Goal: Download file/media

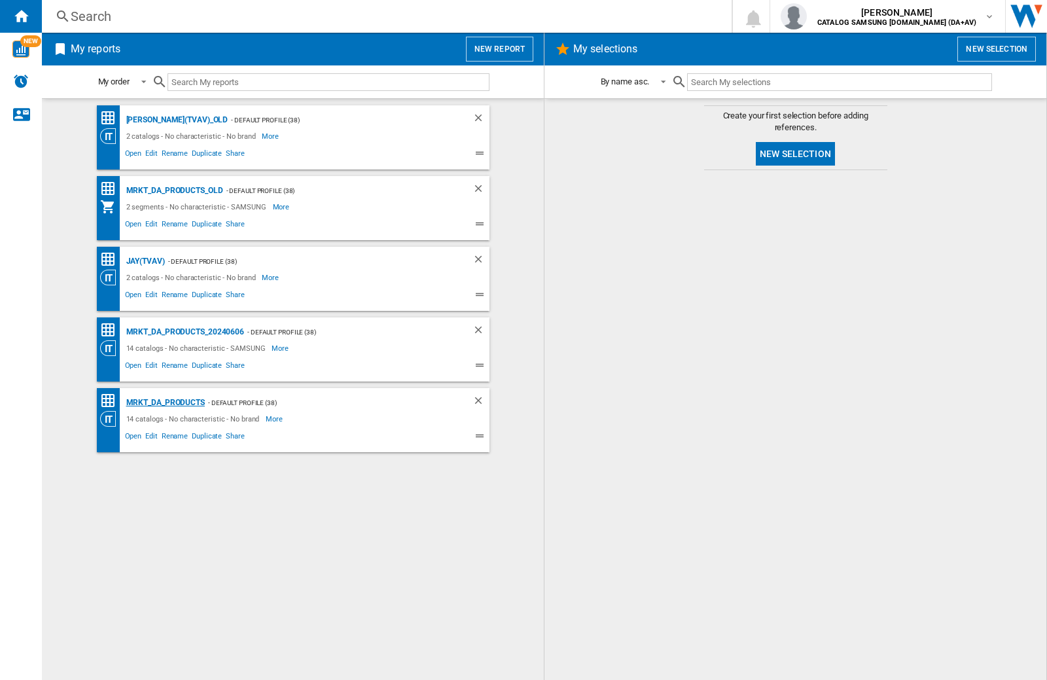
click at [165, 403] on div "MRKT_DA_PRODUCTS" at bounding box center [164, 403] width 82 height 16
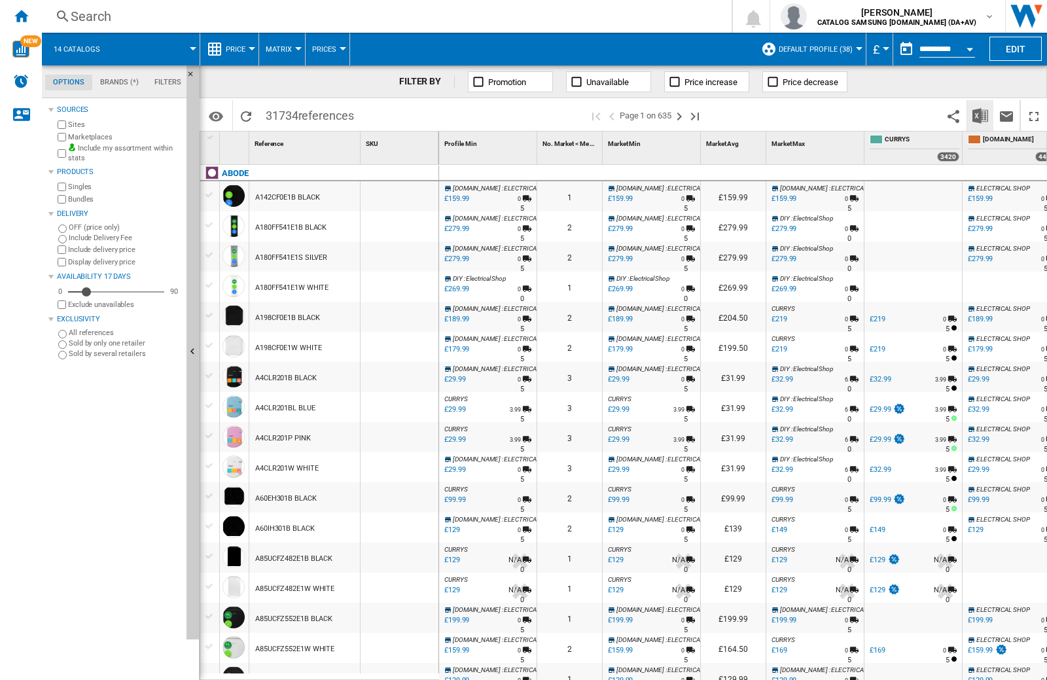
click at [980, 115] on img "Download in Excel" at bounding box center [981, 116] width 16 height 16
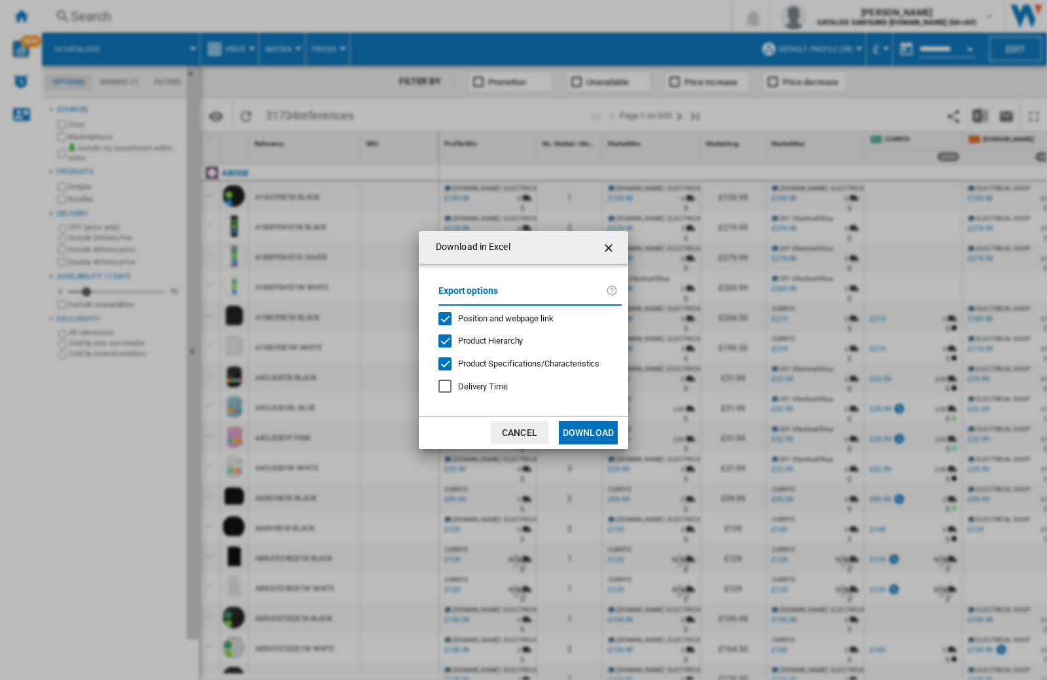
click at [497, 317] on span "Position and webpage link" at bounding box center [506, 319] width 96 height 10
click at [588, 433] on button "Download" at bounding box center [588, 433] width 59 height 24
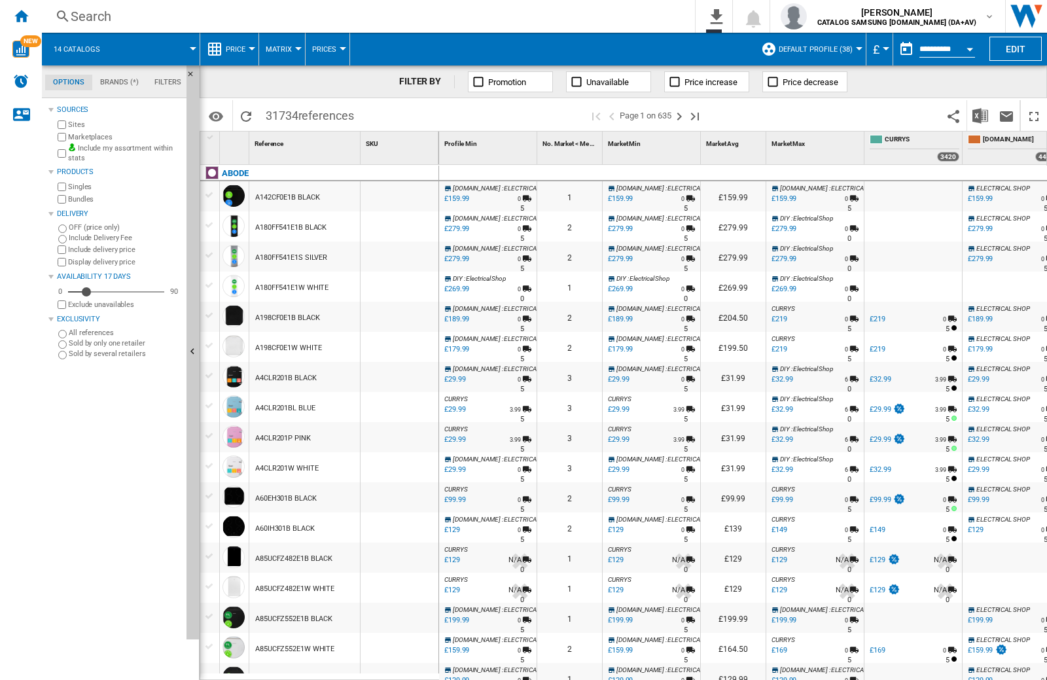
click at [404, 194] on div at bounding box center [400, 196] width 78 height 30
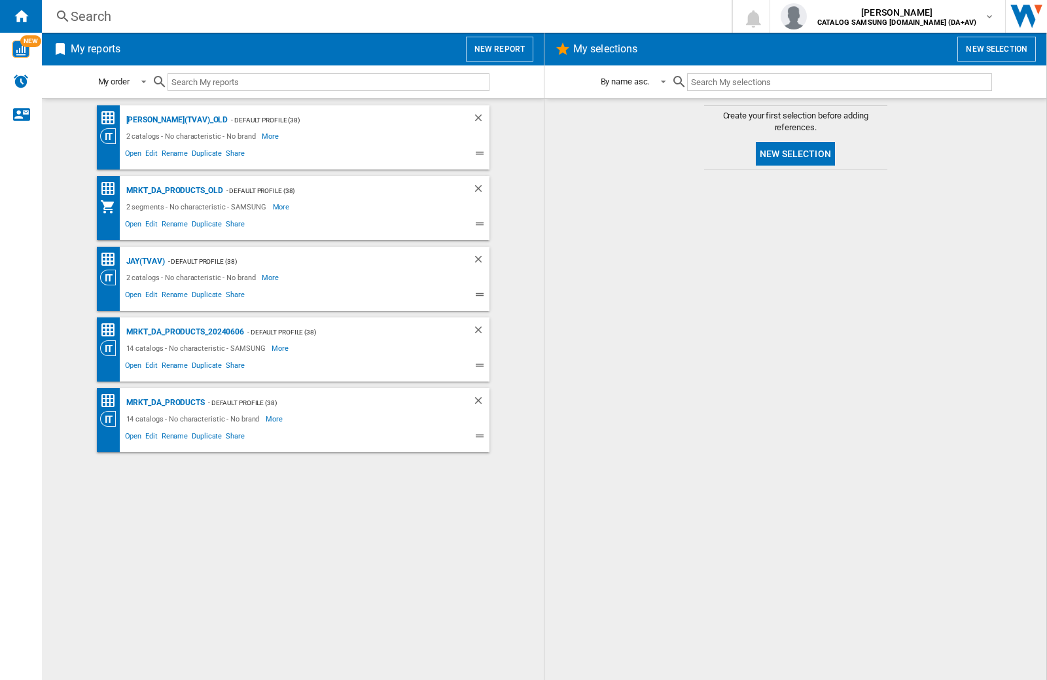
click at [225, 78] on input "text" at bounding box center [329, 82] width 322 height 18
click at [54, 249] on md-content "JAY(TVAV)_old - Default profile (38) 2 catalogs - No characteristic - No brand …" at bounding box center [293, 389] width 502 height 582
click at [549, 431] on md-content "Create your first selection before adding references. New selection" at bounding box center [796, 389] width 502 height 582
click at [225, 78] on input "text" at bounding box center [329, 82] width 322 height 18
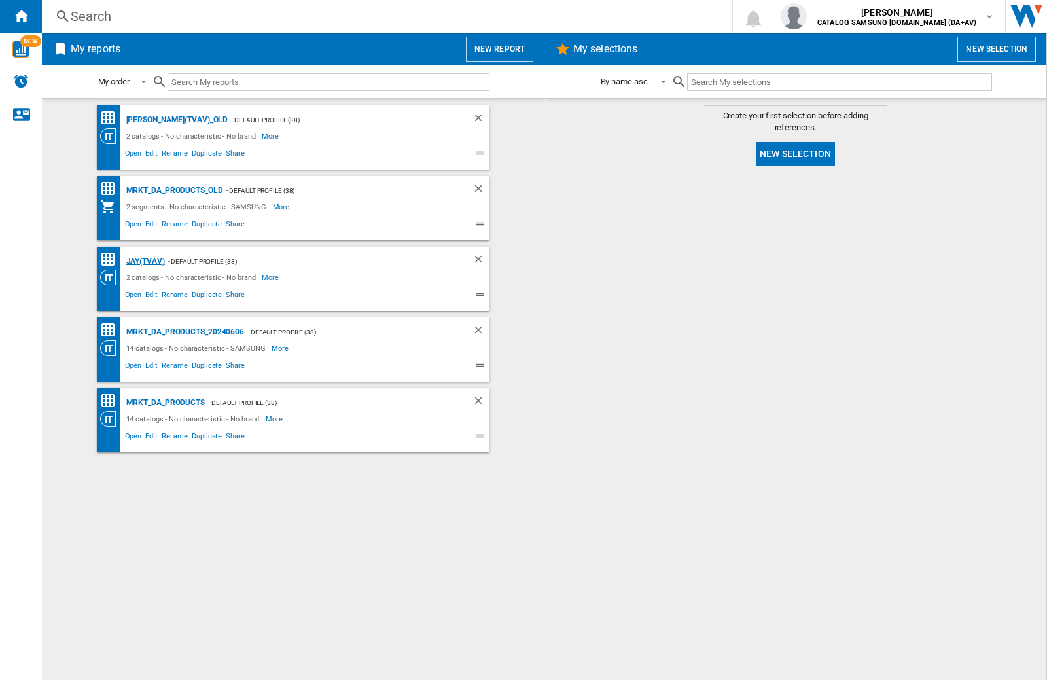
click at [145, 261] on div "JAY(TVAV)" at bounding box center [144, 261] width 42 height 16
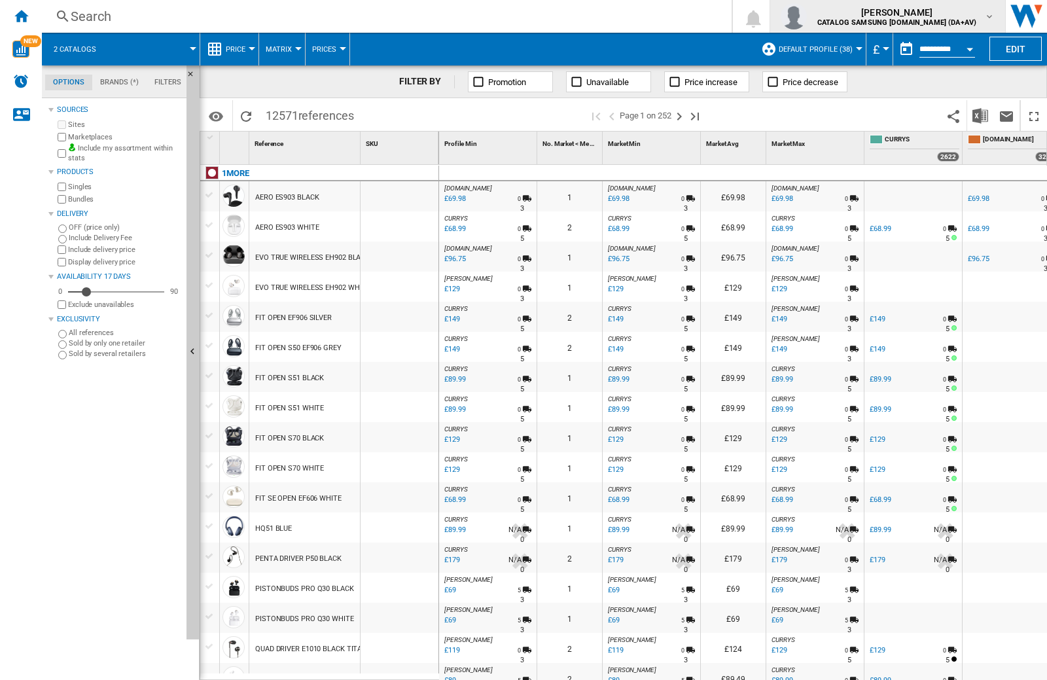
click at [994, 7] on div "[PERSON_NAME] CATALOG SAMSUNG [DOMAIN_NAME] (DA+AV)" at bounding box center [888, 16] width 214 height 26
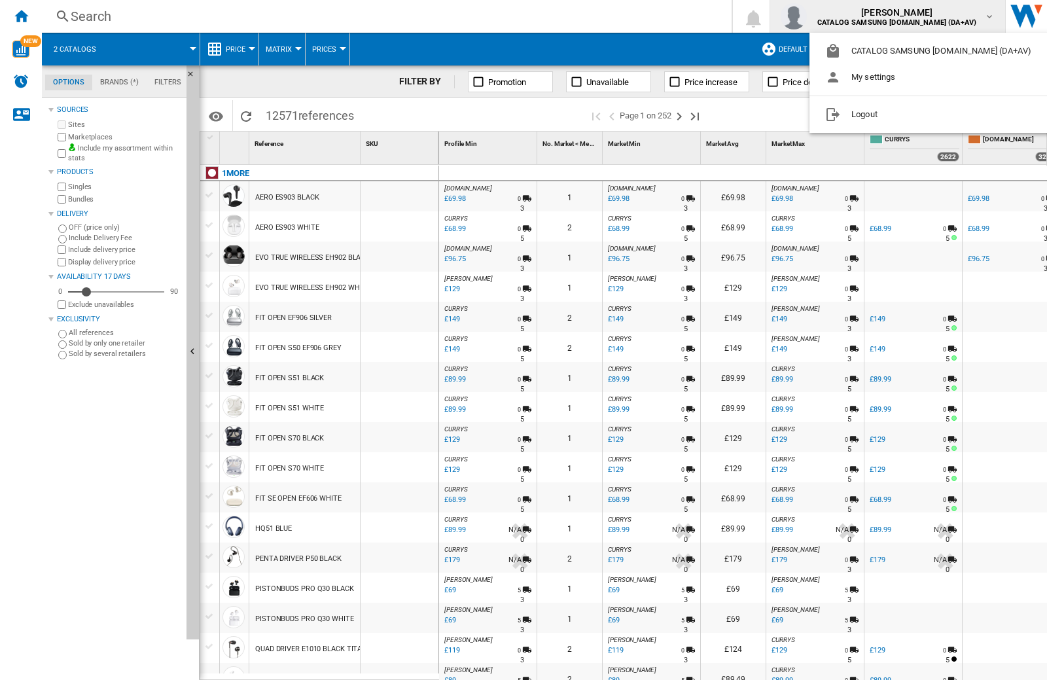
click at [876, 16] on md-backdrop at bounding box center [523, 340] width 1047 height 680
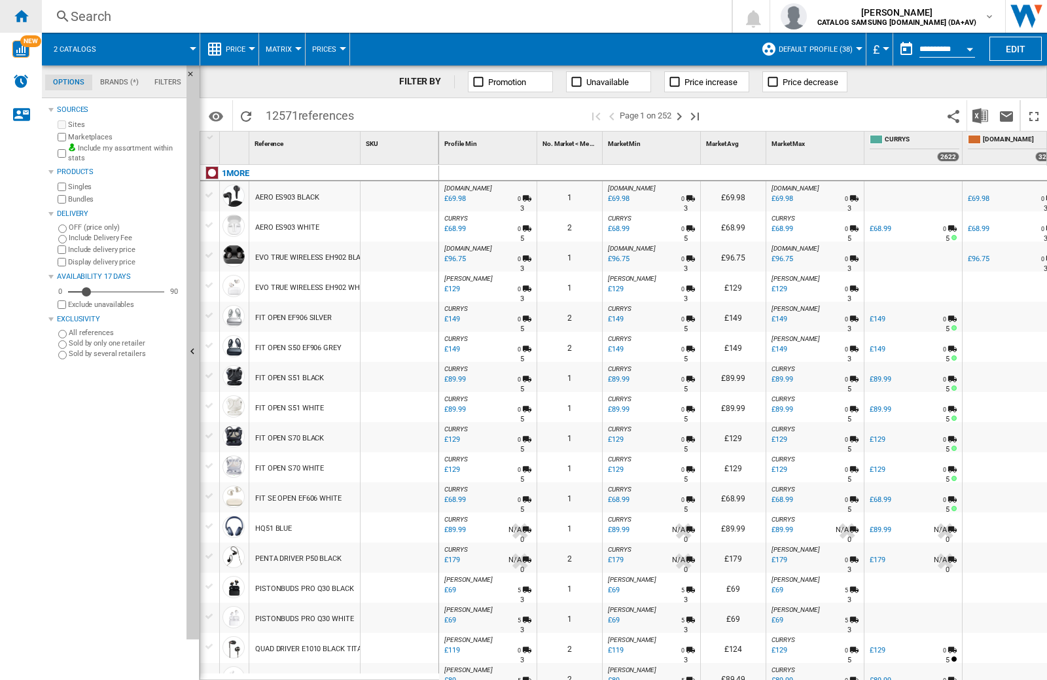
click at [16, 13] on ng-md-icon "Home" at bounding box center [21, 16] width 16 height 16
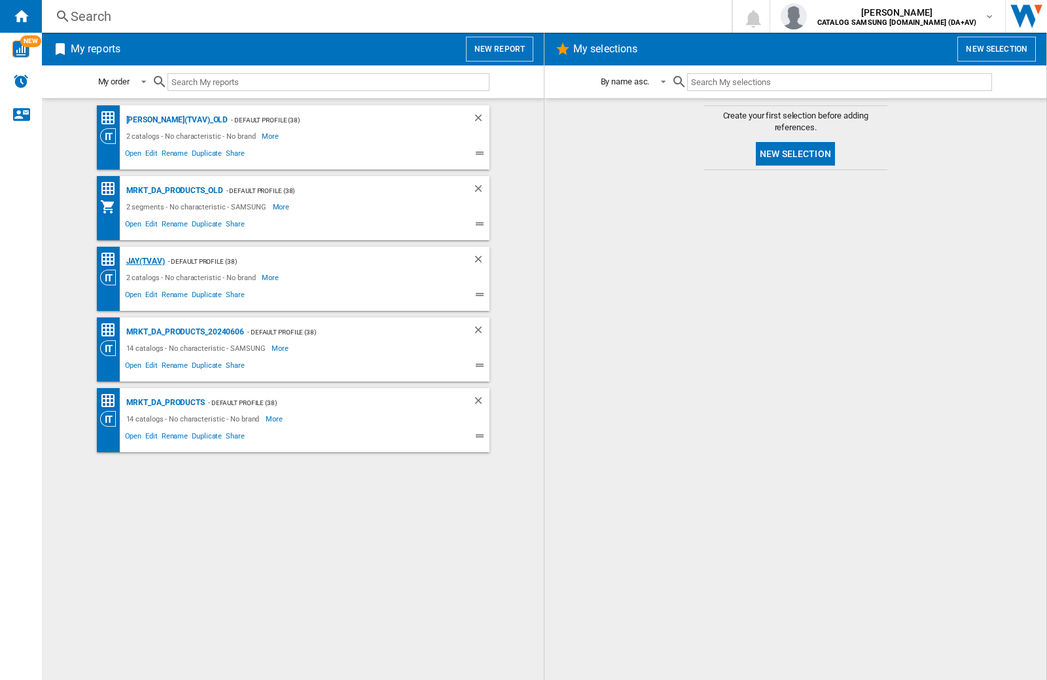
click at [152, 259] on div "JAY(TVAV)" at bounding box center [144, 261] width 42 height 16
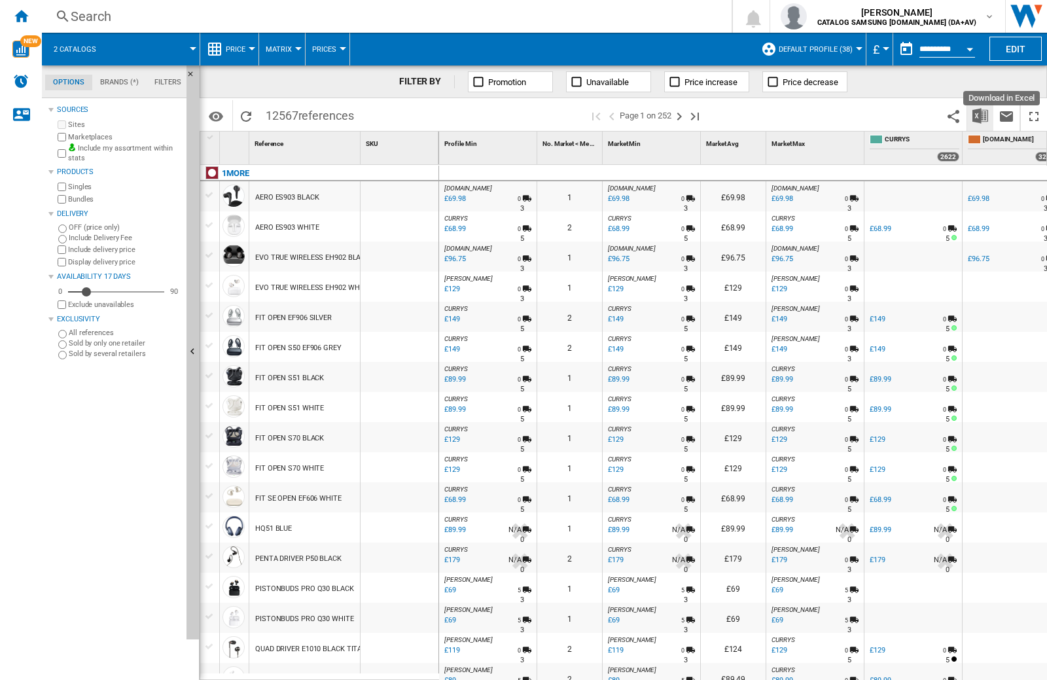
click at [982, 117] on img "Download in Excel" at bounding box center [981, 116] width 16 height 16
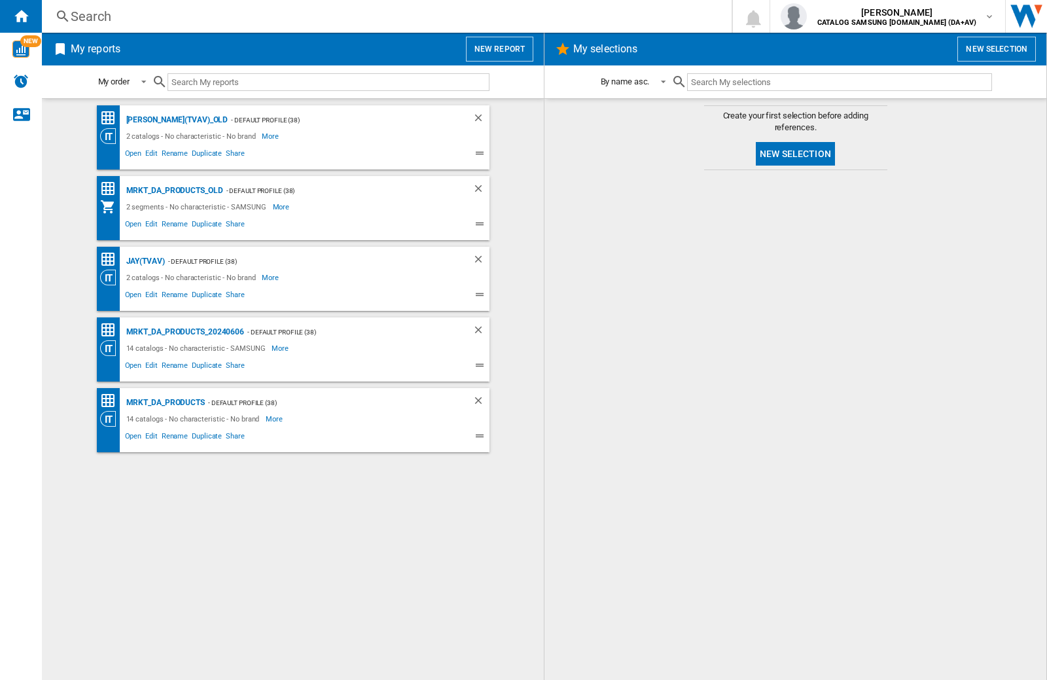
click at [225, 78] on input "text" at bounding box center [329, 82] width 322 height 18
click at [807, 16] on img "button" at bounding box center [794, 16] width 26 height 26
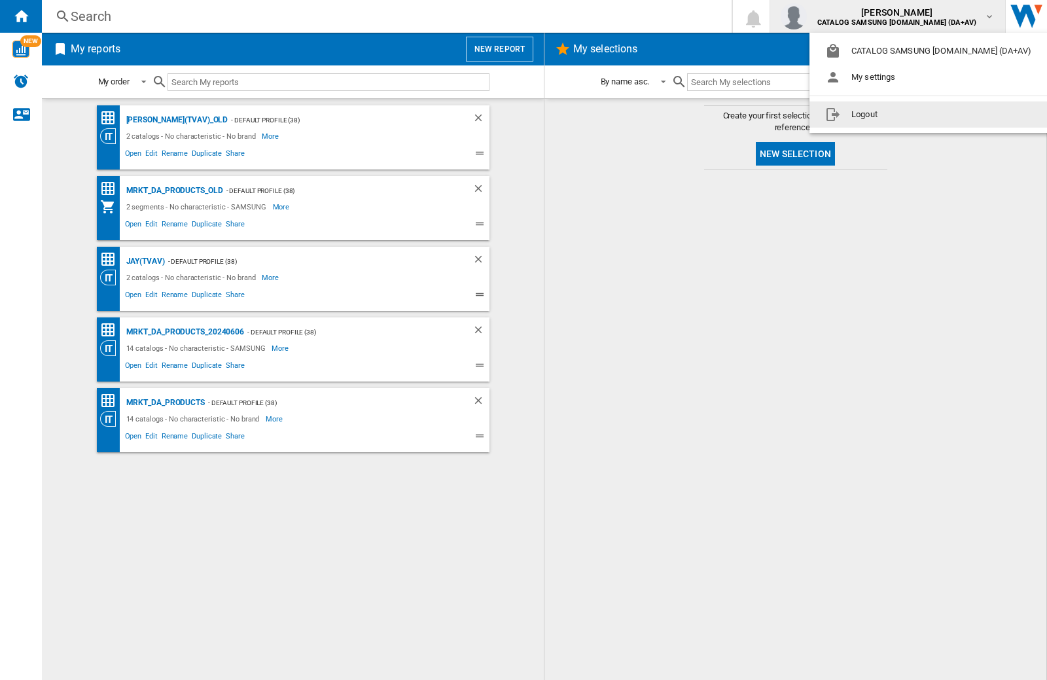
click at [857, 113] on button "Logout" at bounding box center [931, 114] width 243 height 26
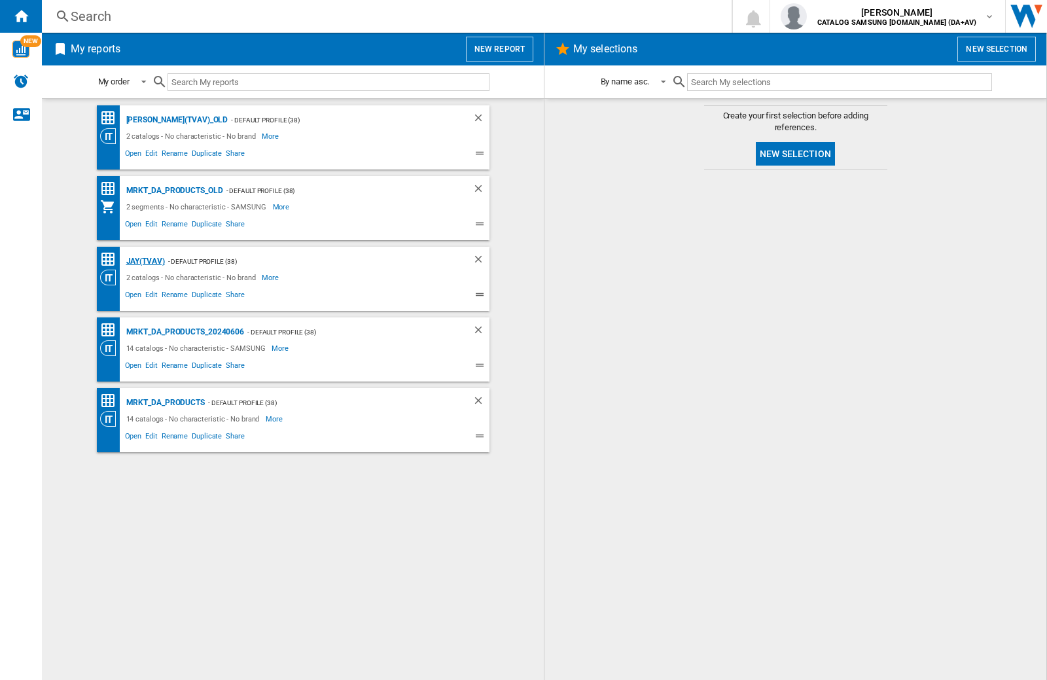
click at [145, 261] on div "JAY(TVAV)" at bounding box center [144, 261] width 42 height 16
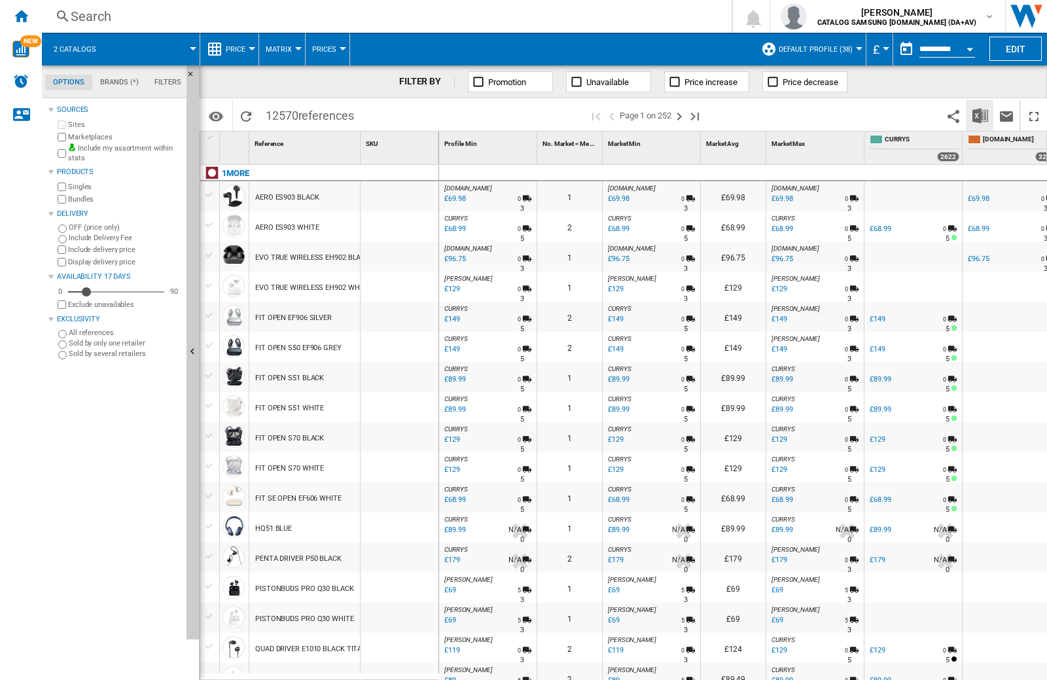
click at [981, 115] on img "Download in Excel" at bounding box center [981, 116] width 16 height 16
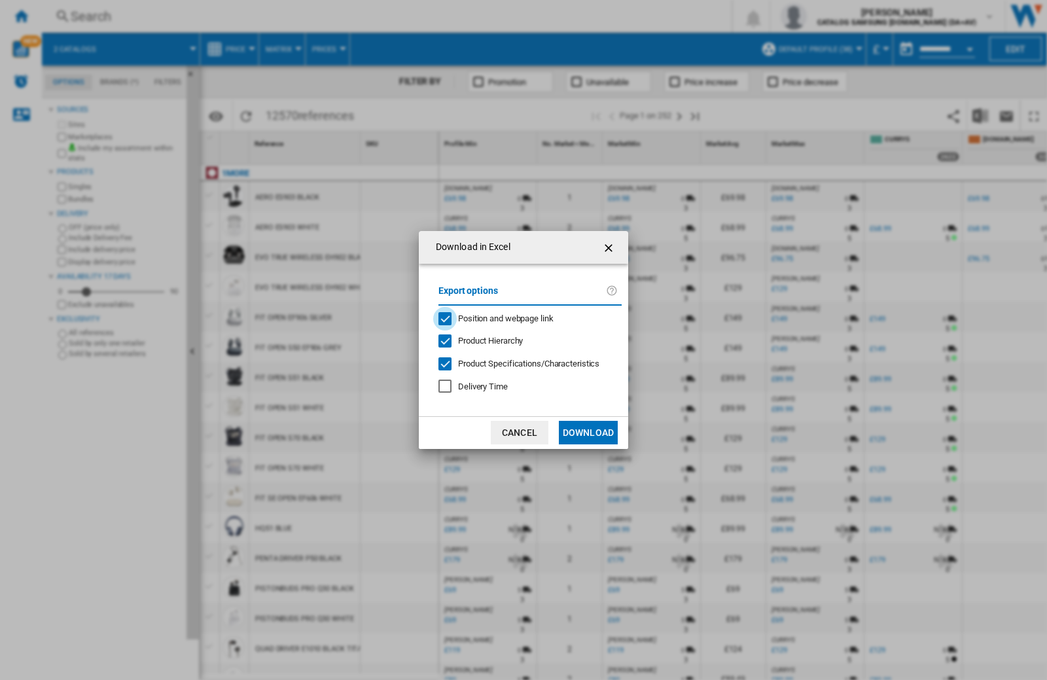
click at [525, 318] on span "Position and webpage link" at bounding box center [506, 319] width 96 height 10
click at [588, 433] on button "Download" at bounding box center [588, 433] width 59 height 24
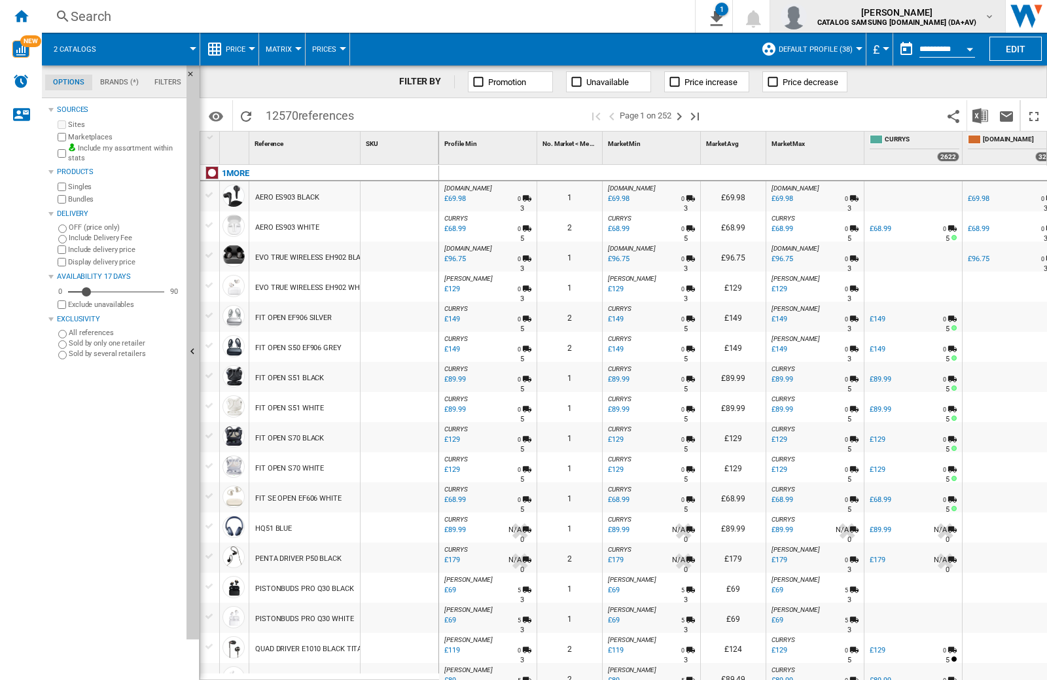
click at [807, 16] on img "button" at bounding box center [794, 16] width 26 height 26
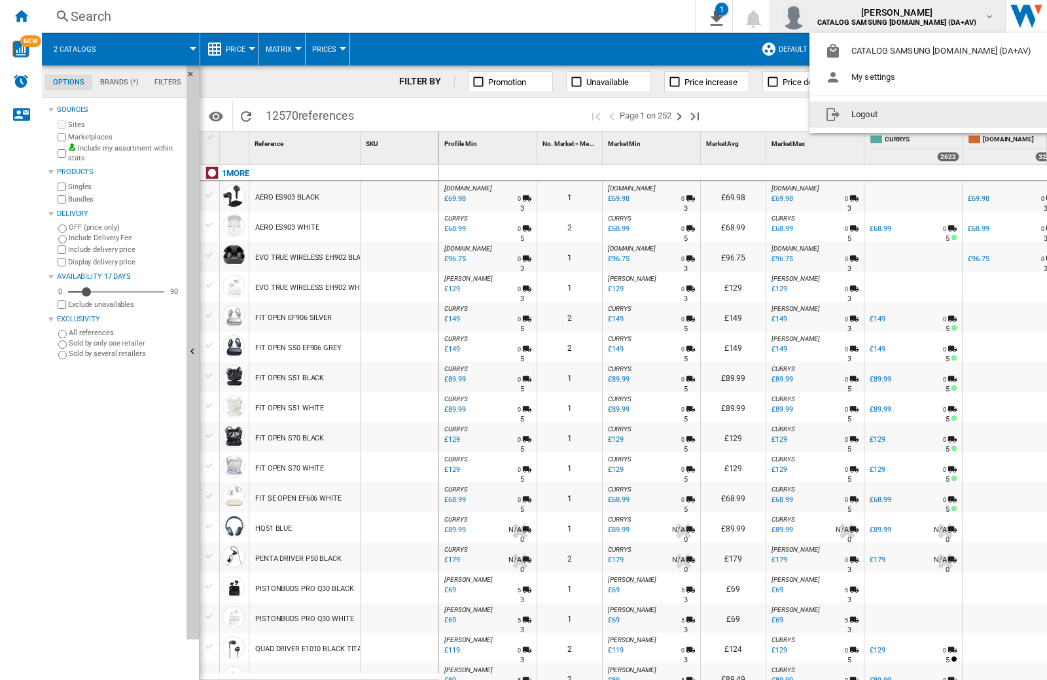
click at [910, 115] on button "Logout" at bounding box center [931, 114] width 243 height 26
